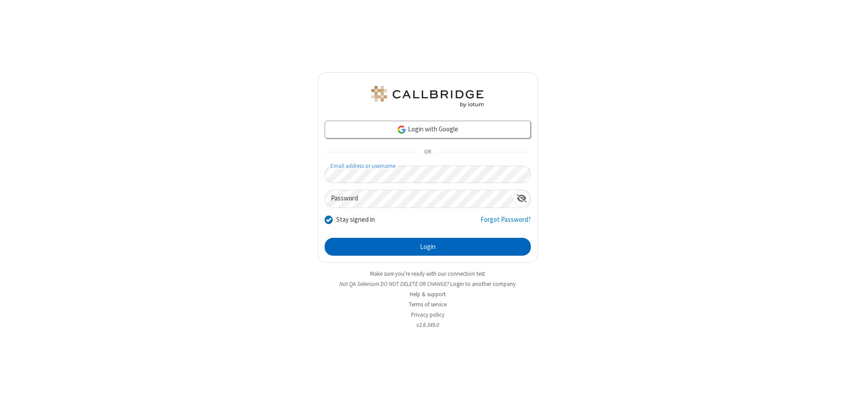
click at [427, 247] on button "Login" at bounding box center [428, 247] width 206 height 18
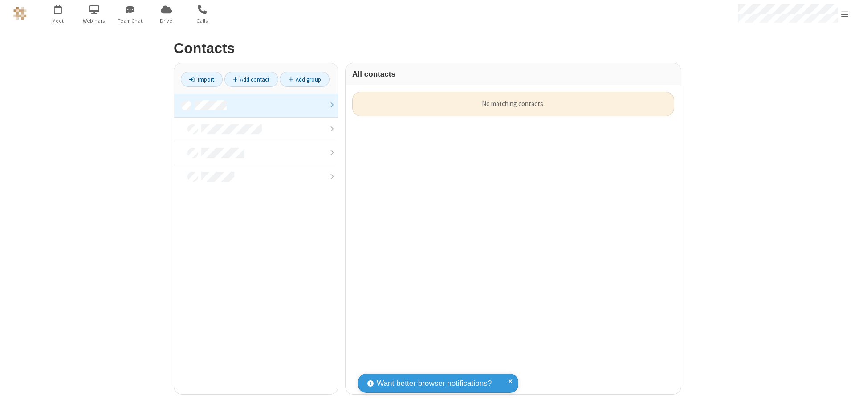
click at [256, 105] on link at bounding box center [256, 106] width 164 height 24
click at [251, 79] on link "Add contact" at bounding box center [251, 79] width 54 height 15
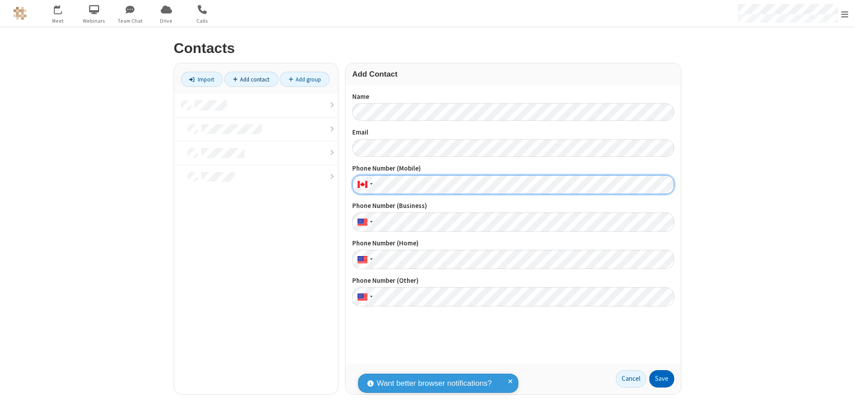
click at [662, 378] on button "Save" at bounding box center [661, 379] width 25 height 18
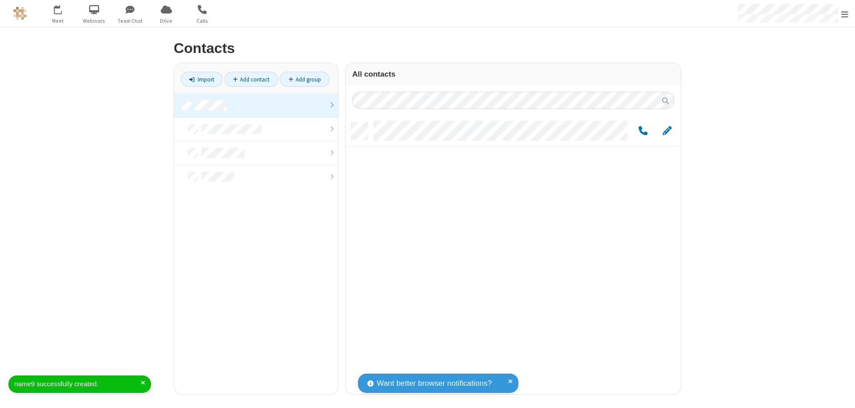
scroll to position [272, 329]
click at [251, 79] on link "Add contact" at bounding box center [251, 79] width 54 height 15
